Goal: Task Accomplishment & Management: Complete application form

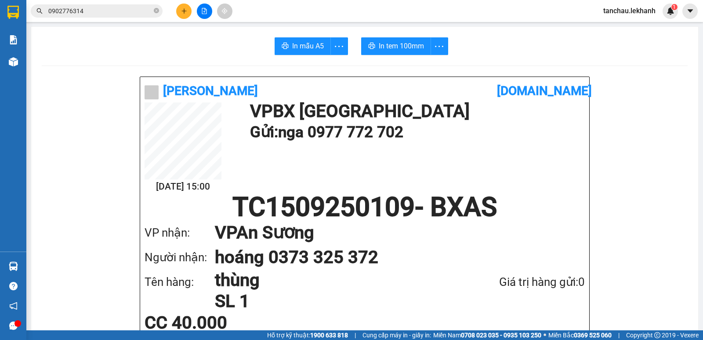
click at [180, 10] on button at bounding box center [183, 11] width 15 height 15
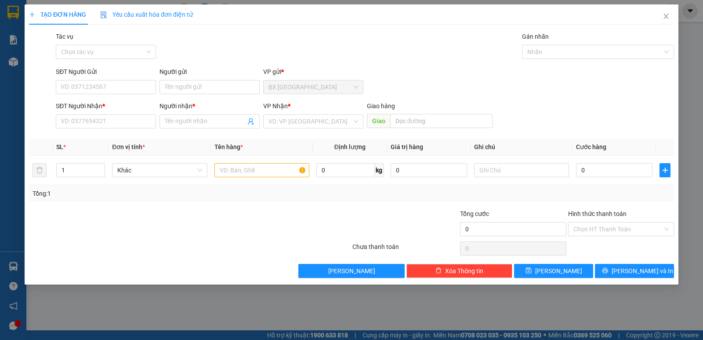
click at [182, 10] on div "Yêu cầu xuất hóa đơn điện tử" at bounding box center [146, 15] width 93 height 10
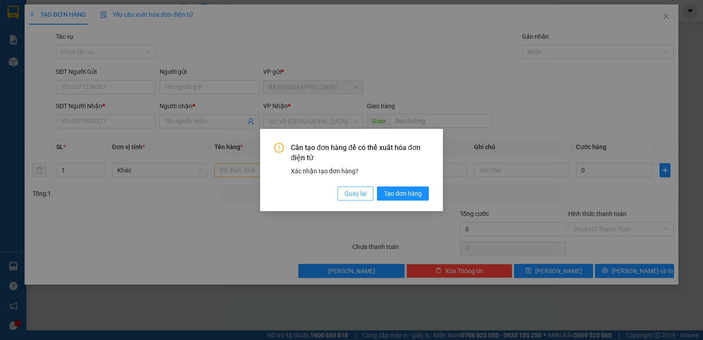
click at [348, 197] on span "Quay lại" at bounding box center [356, 194] width 22 height 10
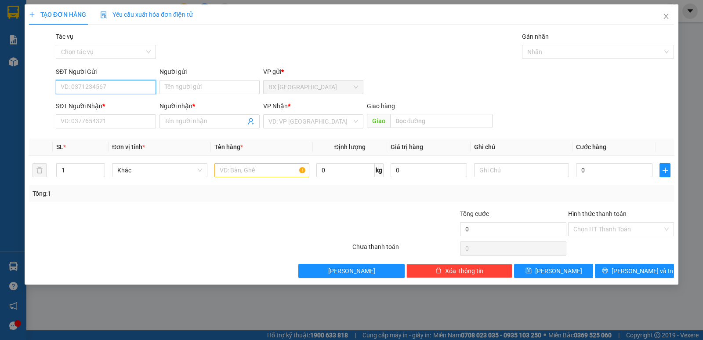
click at [82, 90] on input "SĐT Người Gửi" at bounding box center [106, 87] width 100 height 14
click at [89, 82] on input "SĐT Người Gửi" at bounding box center [106, 87] width 100 height 14
type input "0989909280"
click at [200, 86] on input "Người gửi" at bounding box center [210, 87] width 100 height 14
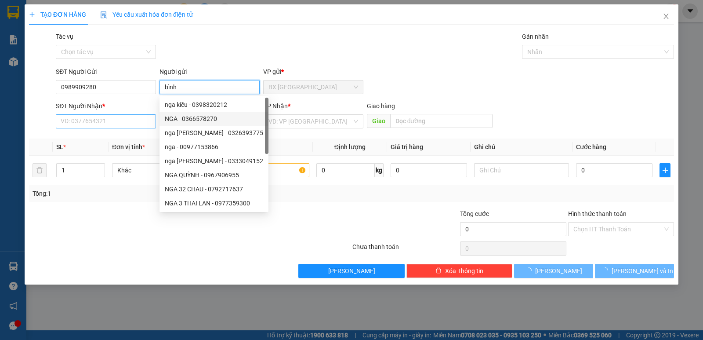
type input "bình"
click at [102, 120] on input "SĐT Người Nhận *" at bounding box center [106, 121] width 100 height 14
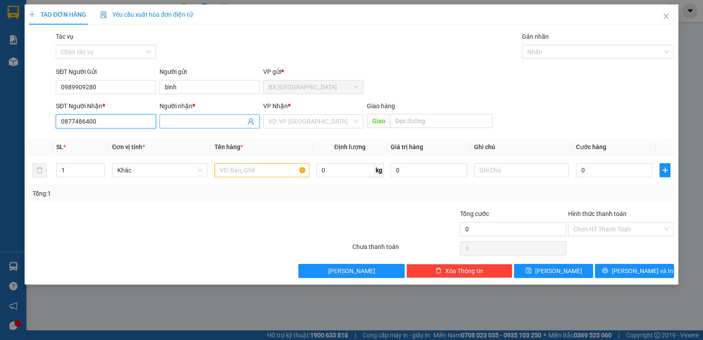
type input "0877486400"
click at [204, 122] on input "Người nhận *" at bounding box center [205, 121] width 81 height 10
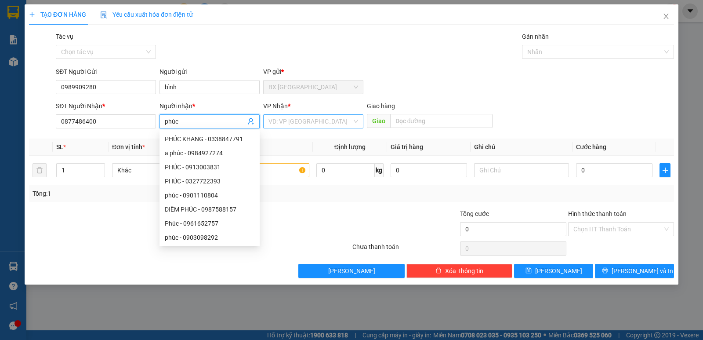
type input "phúc"
click at [316, 122] on input "search" at bounding box center [311, 121] width 84 height 13
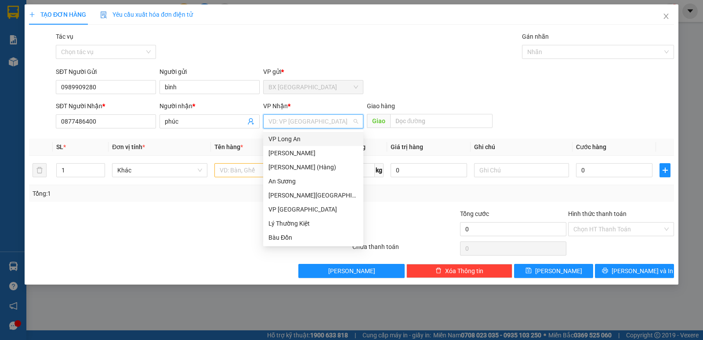
type input "b"
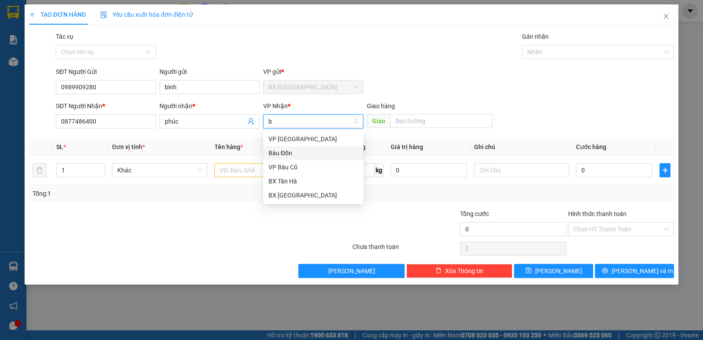
click at [303, 153] on div "Bàu Đồn" at bounding box center [314, 153] width 90 height 10
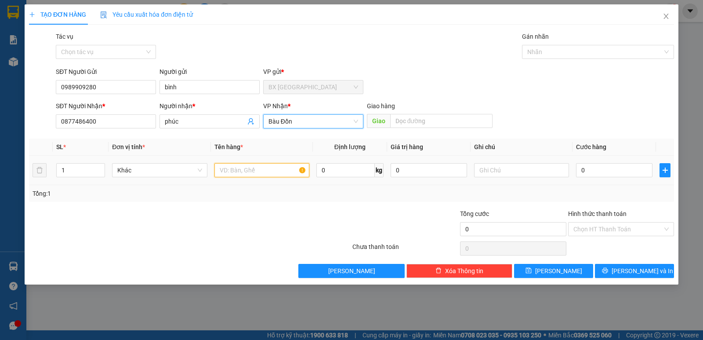
click at [278, 175] on input "text" at bounding box center [262, 170] width 95 height 14
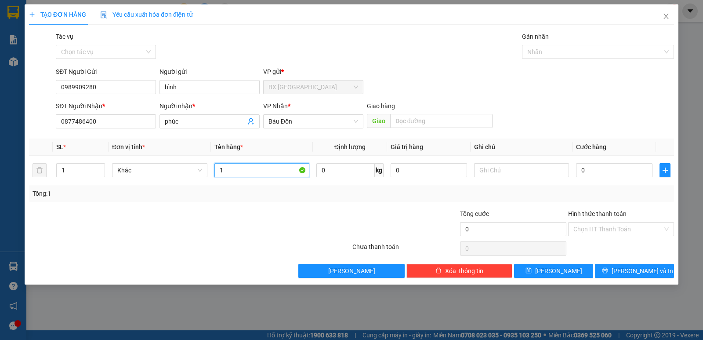
type input "1"
type input "hộp điện thoại"
click at [602, 171] on input "0" at bounding box center [614, 170] width 76 height 14
type input "5"
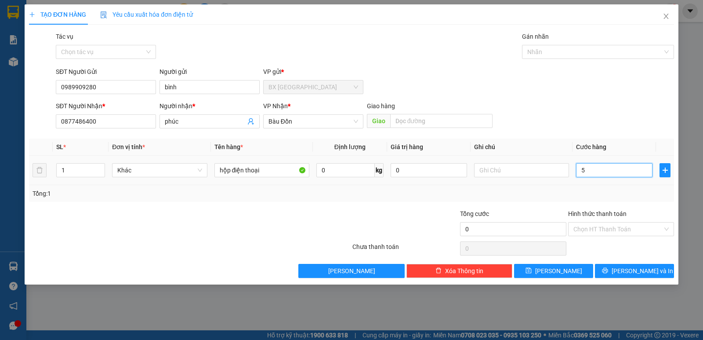
type input "5"
type input "50"
type input "50.000"
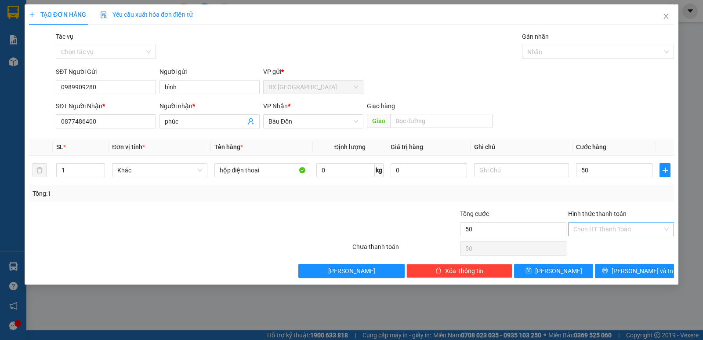
type input "50.000"
click at [614, 232] on input "Hình thức thanh toán" at bounding box center [618, 228] width 89 height 13
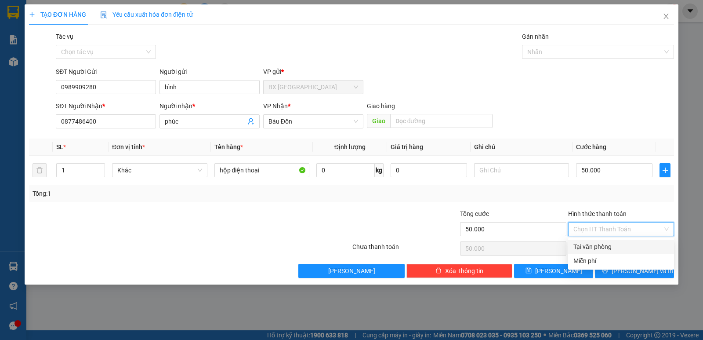
click at [614, 244] on div "Tại văn phòng" at bounding box center [621, 247] width 95 height 10
type input "0"
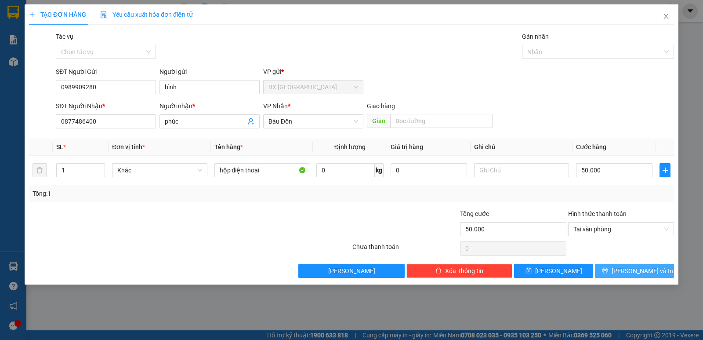
click at [633, 272] on span "Lưu và In" at bounding box center [643, 271] width 62 height 10
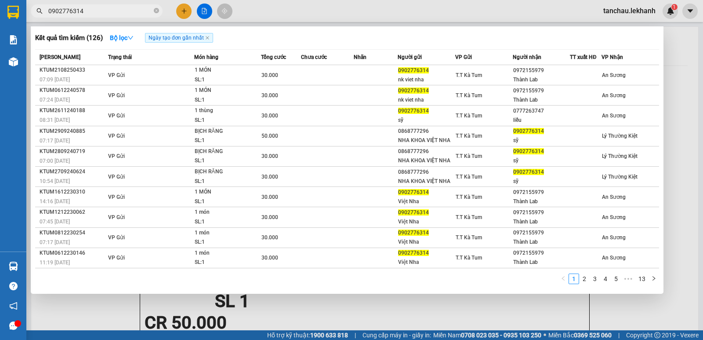
click at [153, 7] on span "0902776314" at bounding box center [97, 10] width 132 height 13
click at [155, 8] on span at bounding box center [156, 11] width 5 height 8
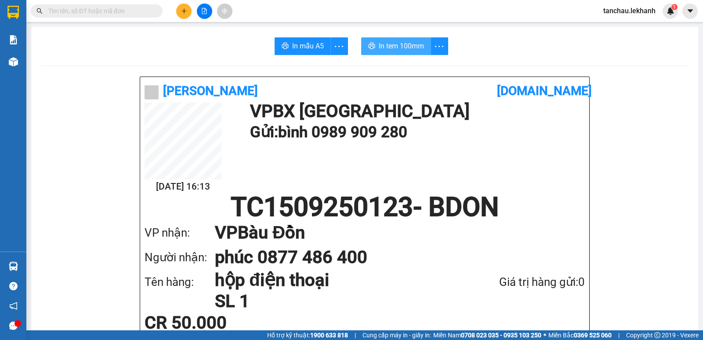
click at [400, 49] on span "In tem 100mm" at bounding box center [401, 45] width 45 height 11
click at [412, 47] on span "In tem 100mm" at bounding box center [401, 45] width 45 height 11
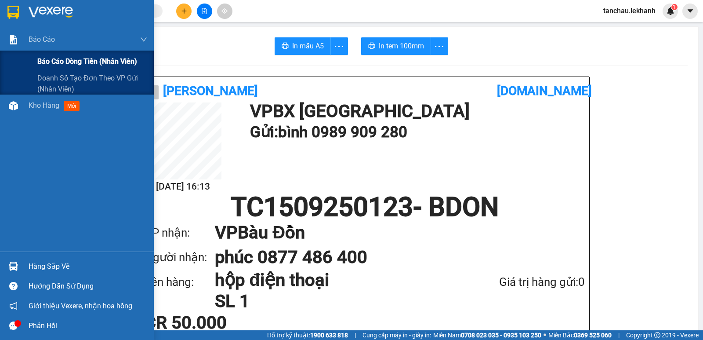
click at [67, 63] on span "Báo cáo dòng tiền (nhân viên)" at bounding box center [87, 61] width 100 height 11
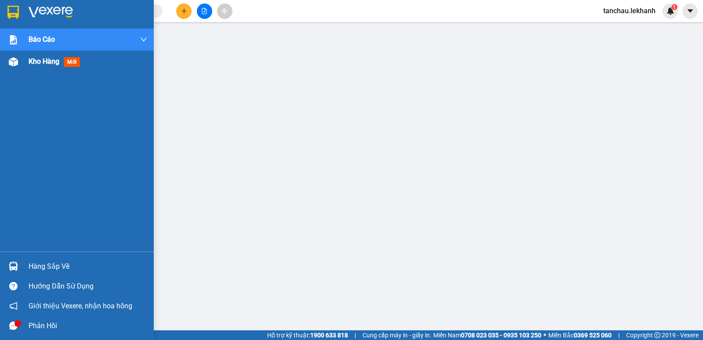
click at [27, 62] on div "Kho hàng mới" at bounding box center [77, 62] width 154 height 22
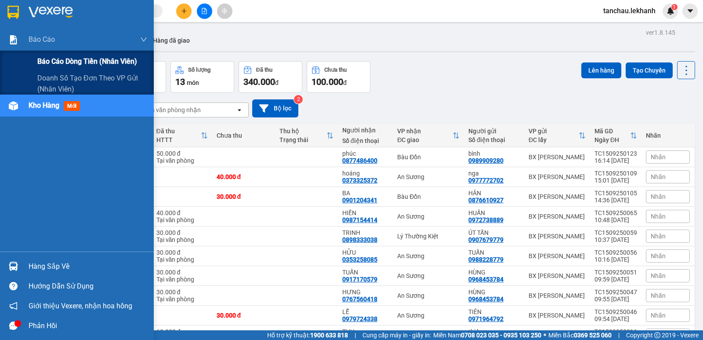
click at [39, 58] on span "Báo cáo dòng tiền (nhân viên)" at bounding box center [87, 61] width 100 height 11
